Goal: Find specific page/section

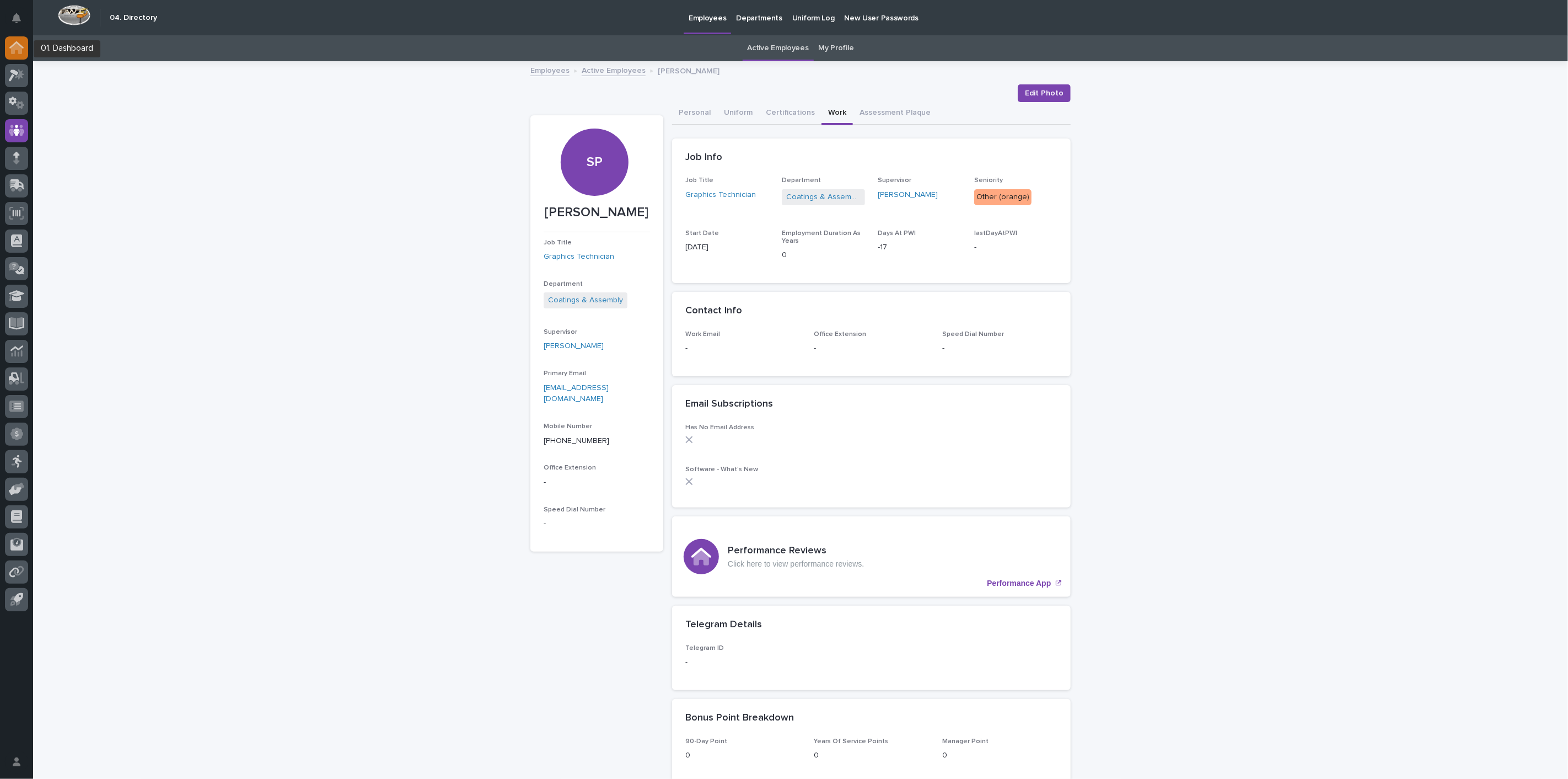
click at [21, 49] on icon at bounding box center [16, 49] width 11 height 11
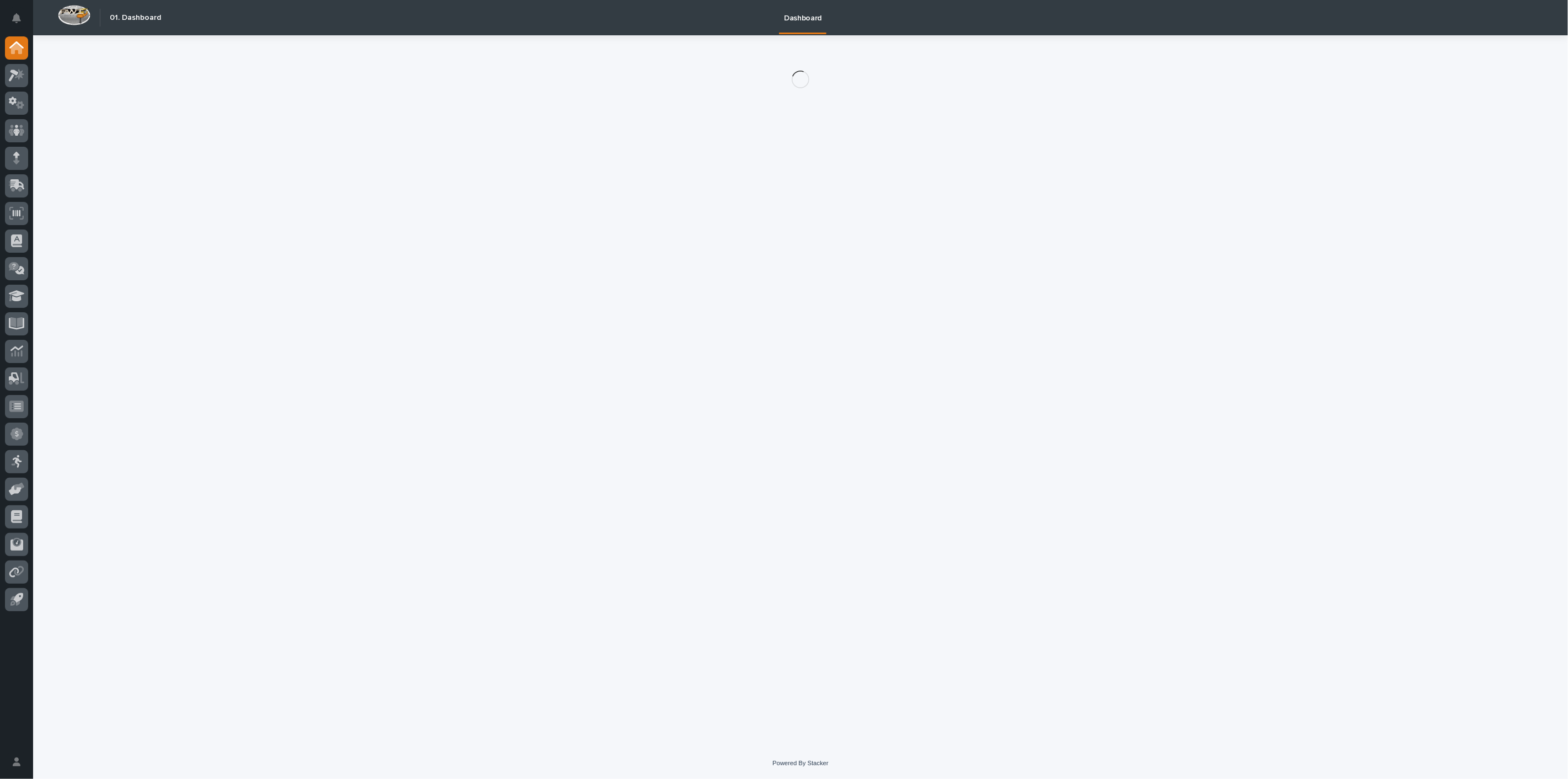
click at [19, 128] on icon at bounding box center [16, 130] width 16 height 13
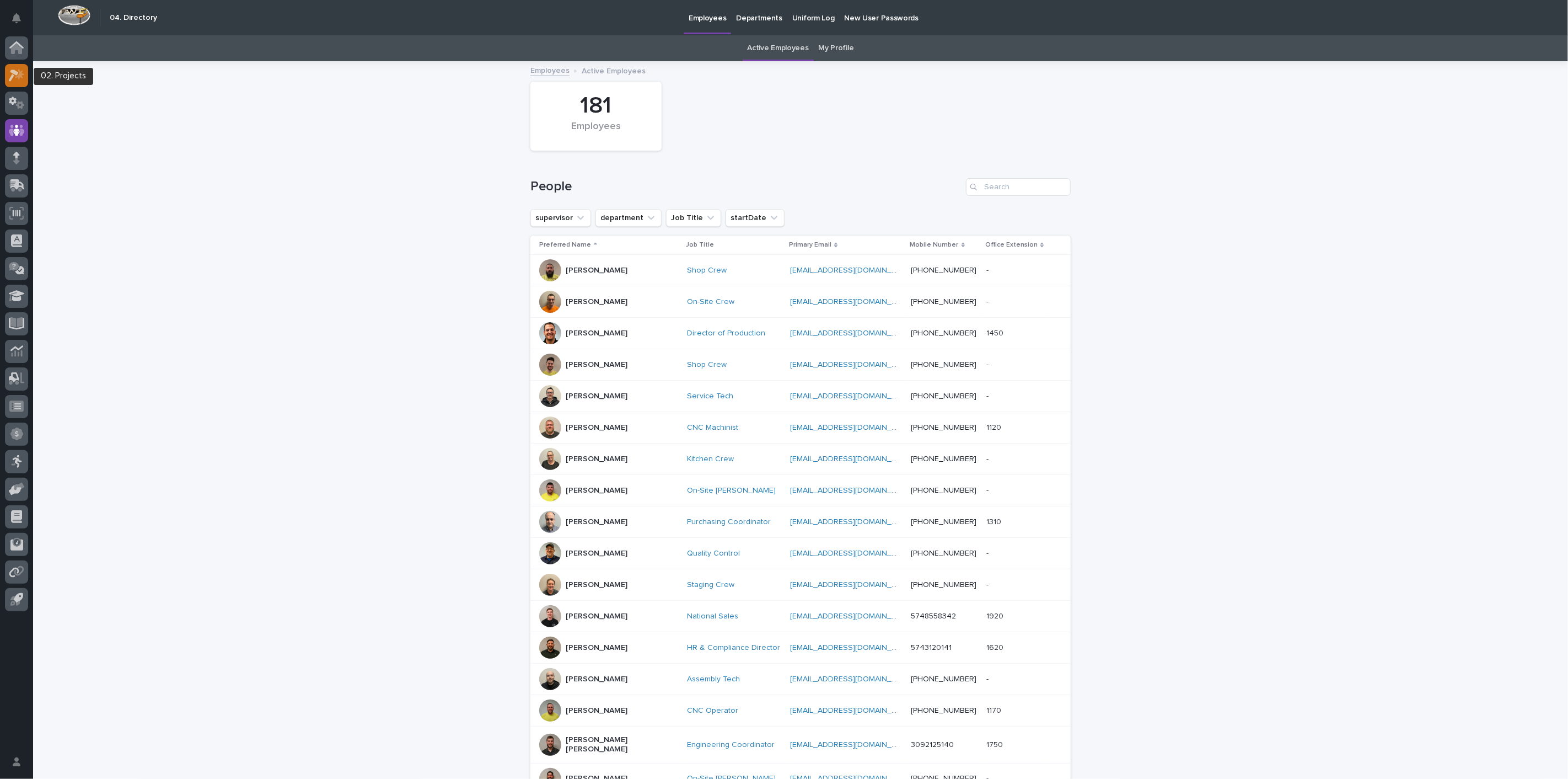
click at [15, 72] on icon at bounding box center [13, 76] width 10 height 12
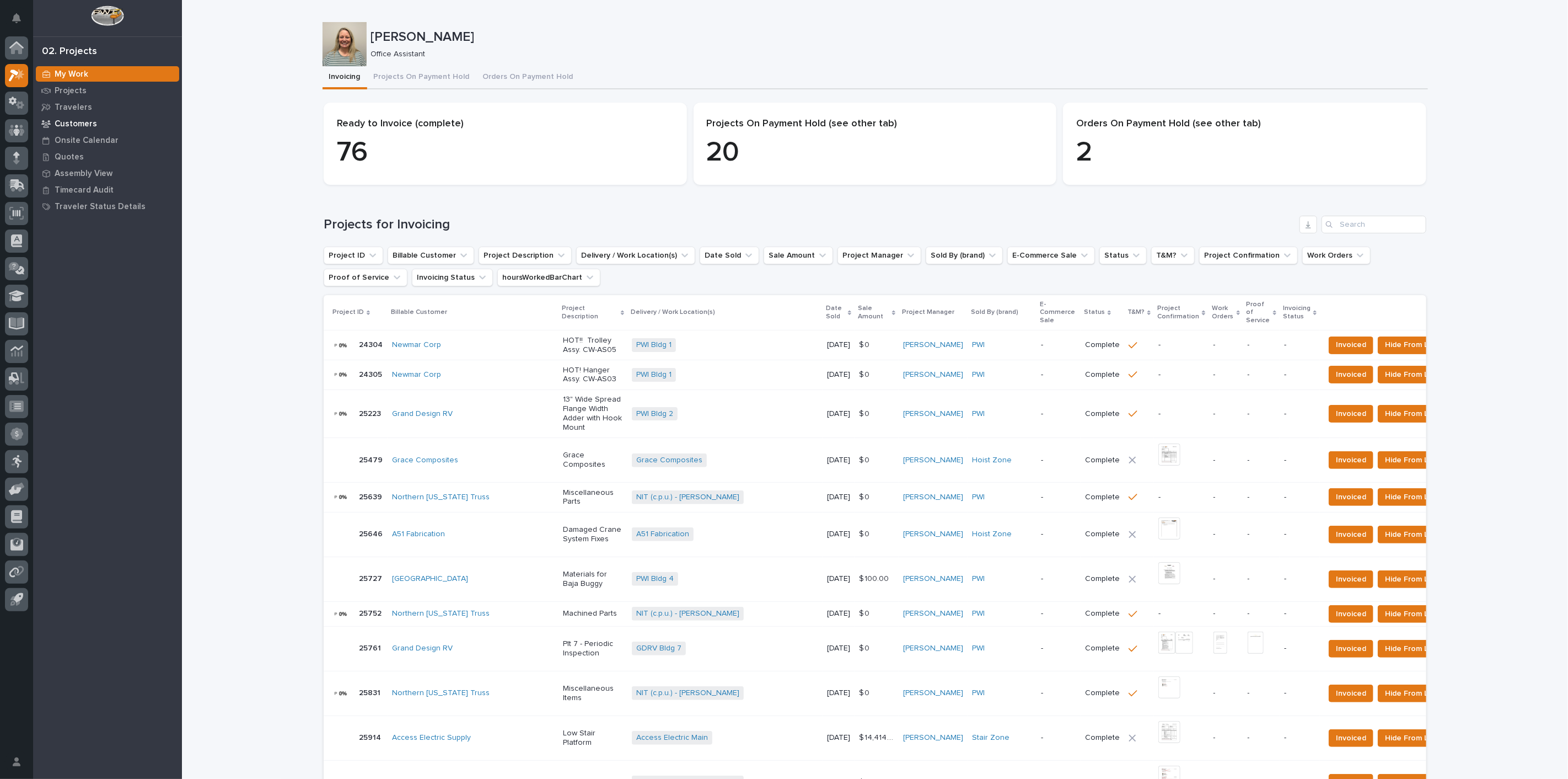
click at [69, 125] on p "Customers" at bounding box center [76, 124] width 43 height 10
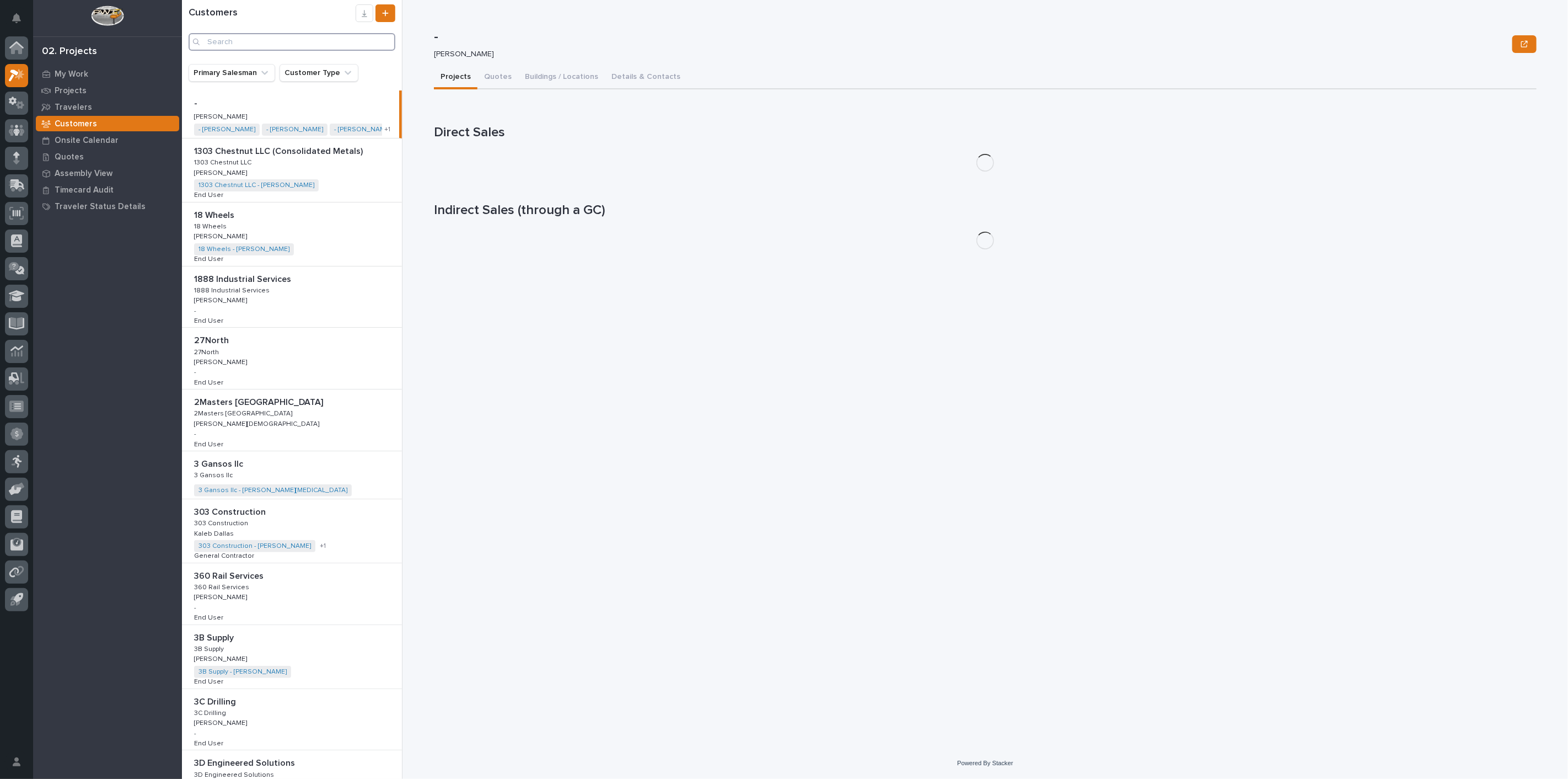
click at [296, 43] on input "Search" at bounding box center [292, 41] width 207 height 18
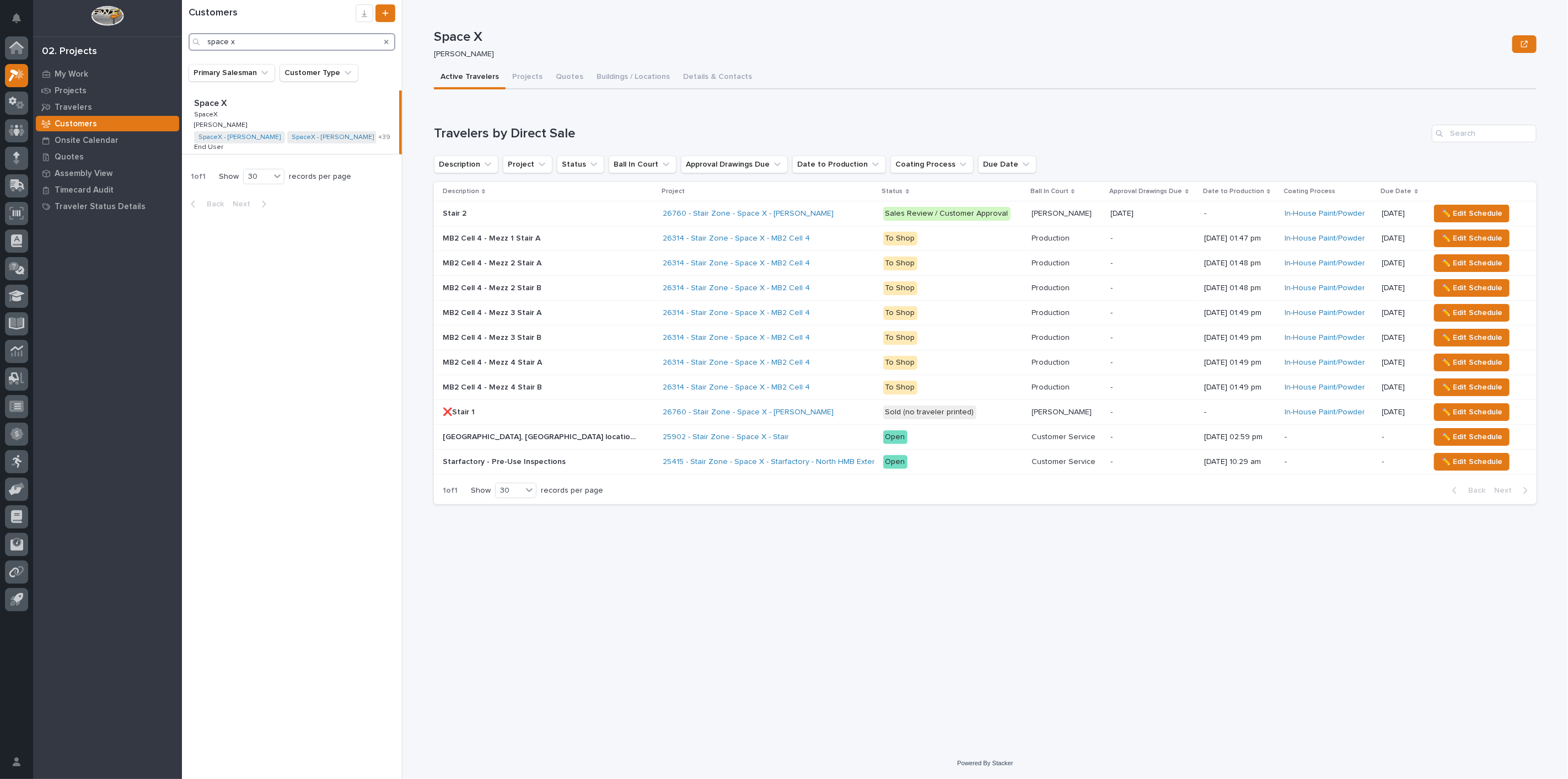
type input "space x"
